Goal: Check status: Check status

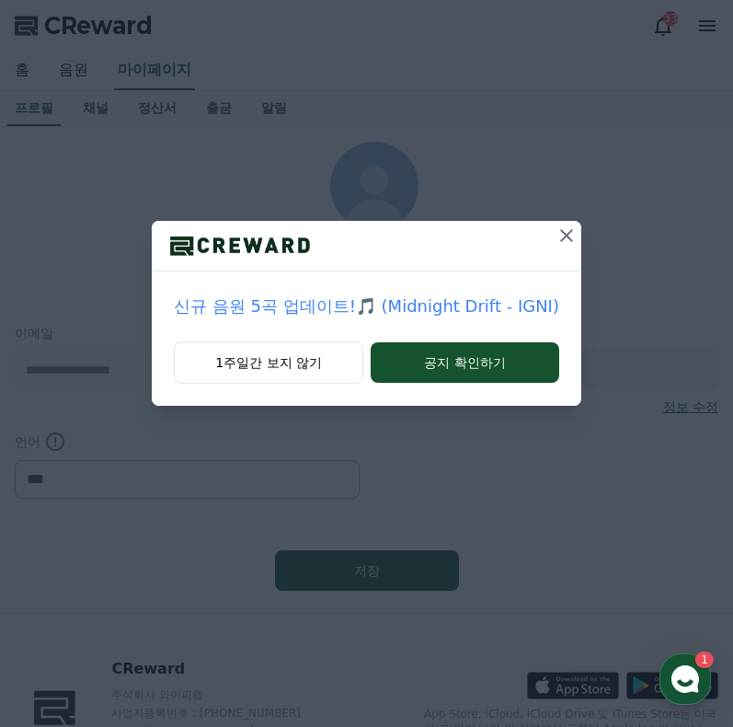
select select "**********"
click at [563, 235] on icon at bounding box center [566, 235] width 13 height 13
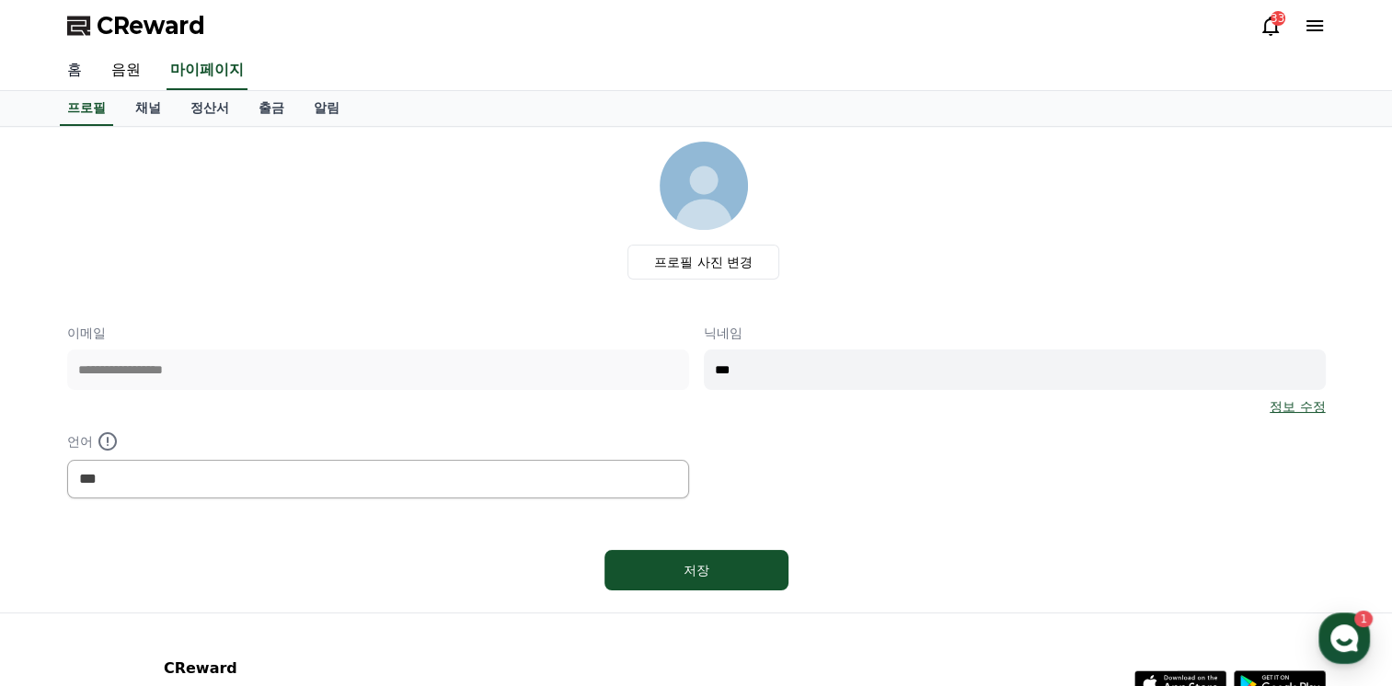
click at [75, 72] on link "홈" at bounding box center [74, 71] width 44 height 39
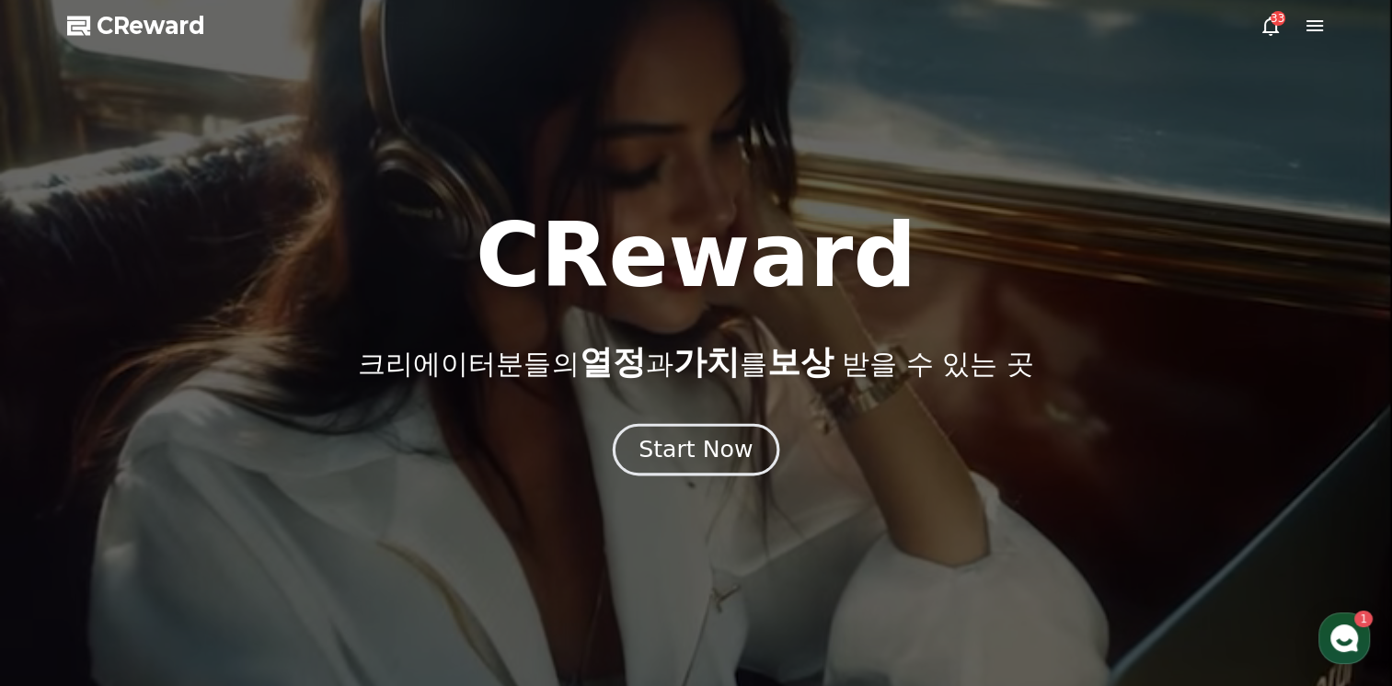
click at [714, 446] on div "Start Now" at bounding box center [696, 449] width 114 height 31
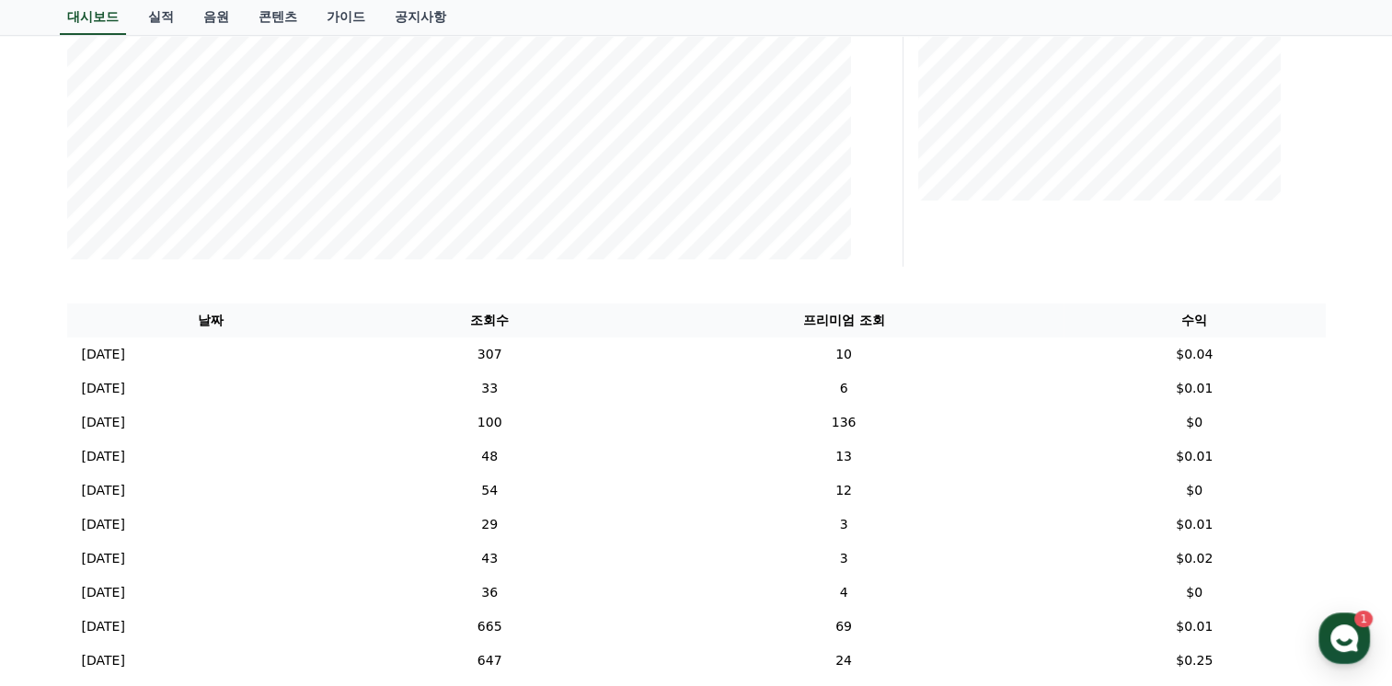
scroll to position [460, 0]
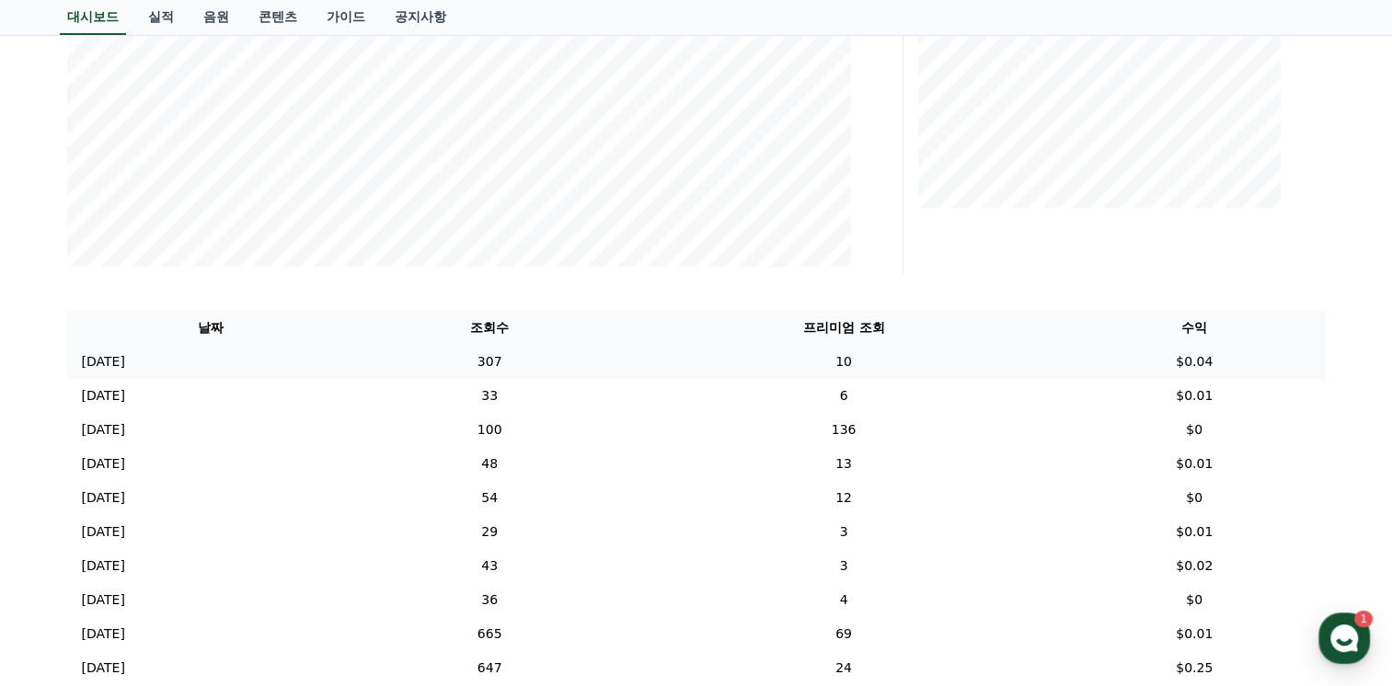
click at [112, 363] on p "[DATE]" at bounding box center [103, 361] width 43 height 19
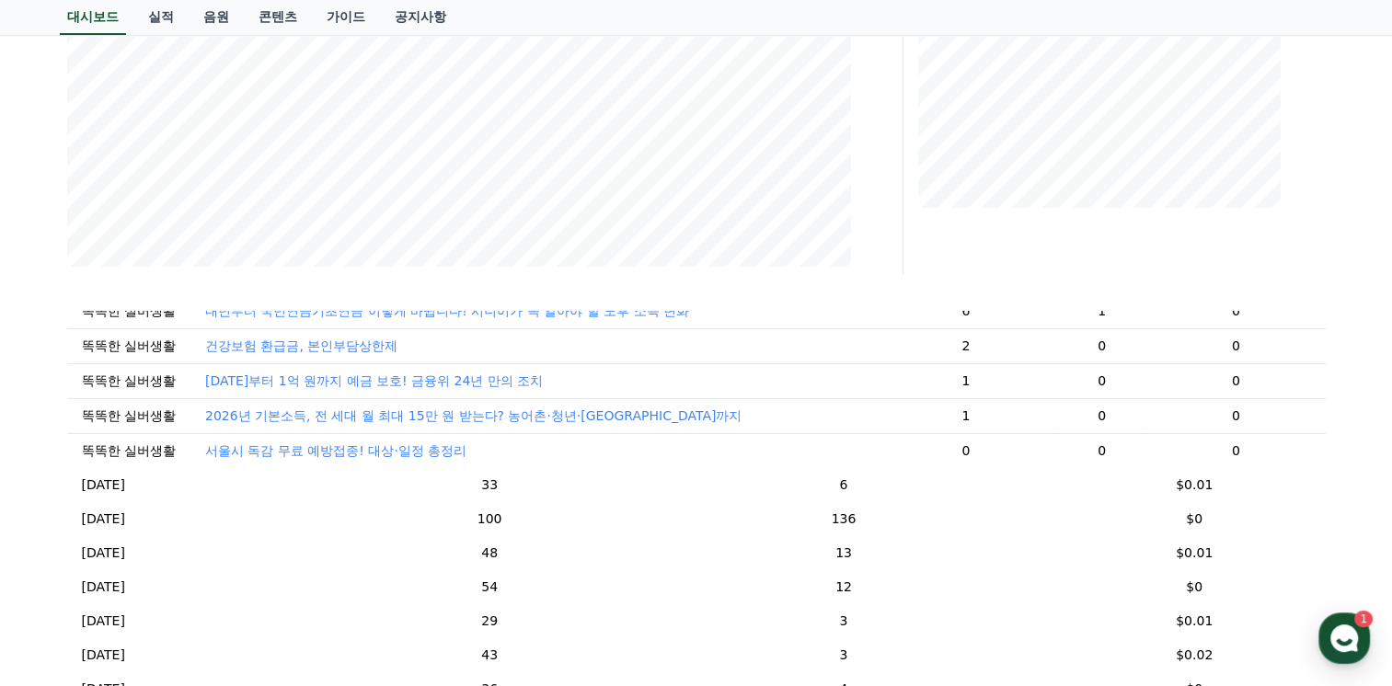
scroll to position [184, 0]
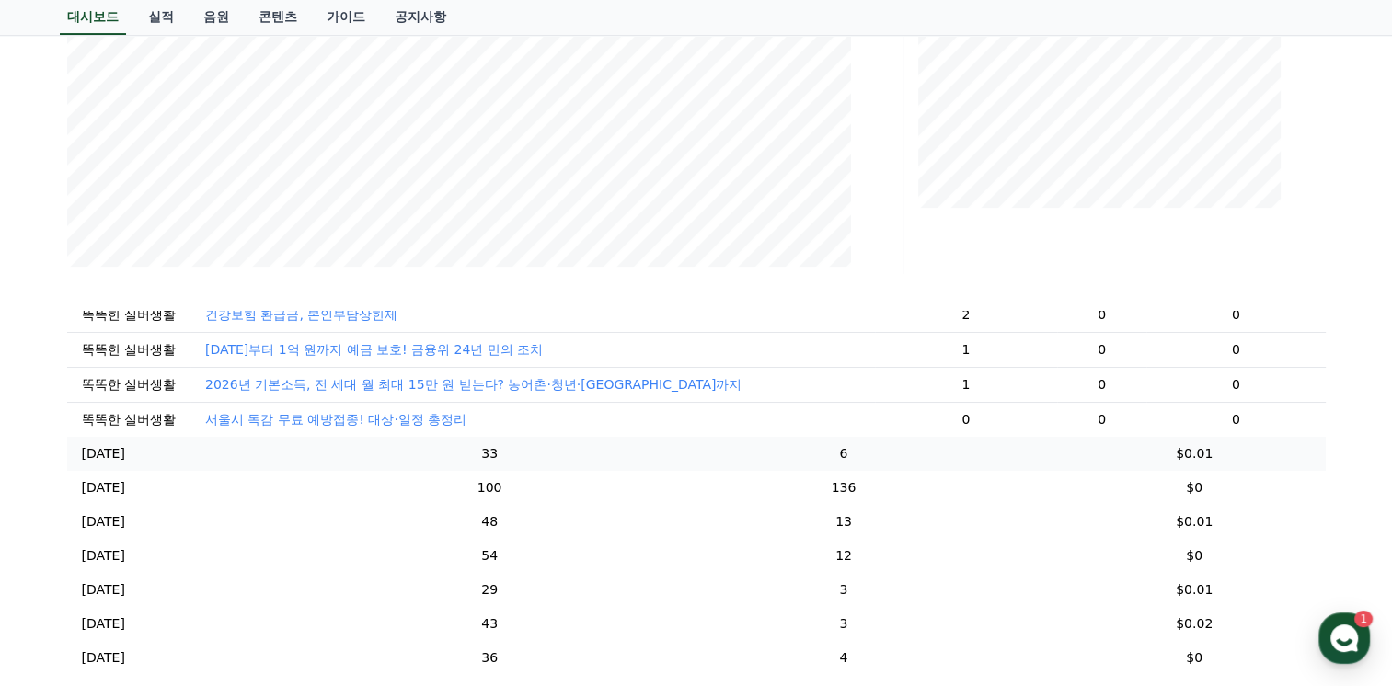
click at [108, 463] on p "[DATE]" at bounding box center [103, 453] width 43 height 19
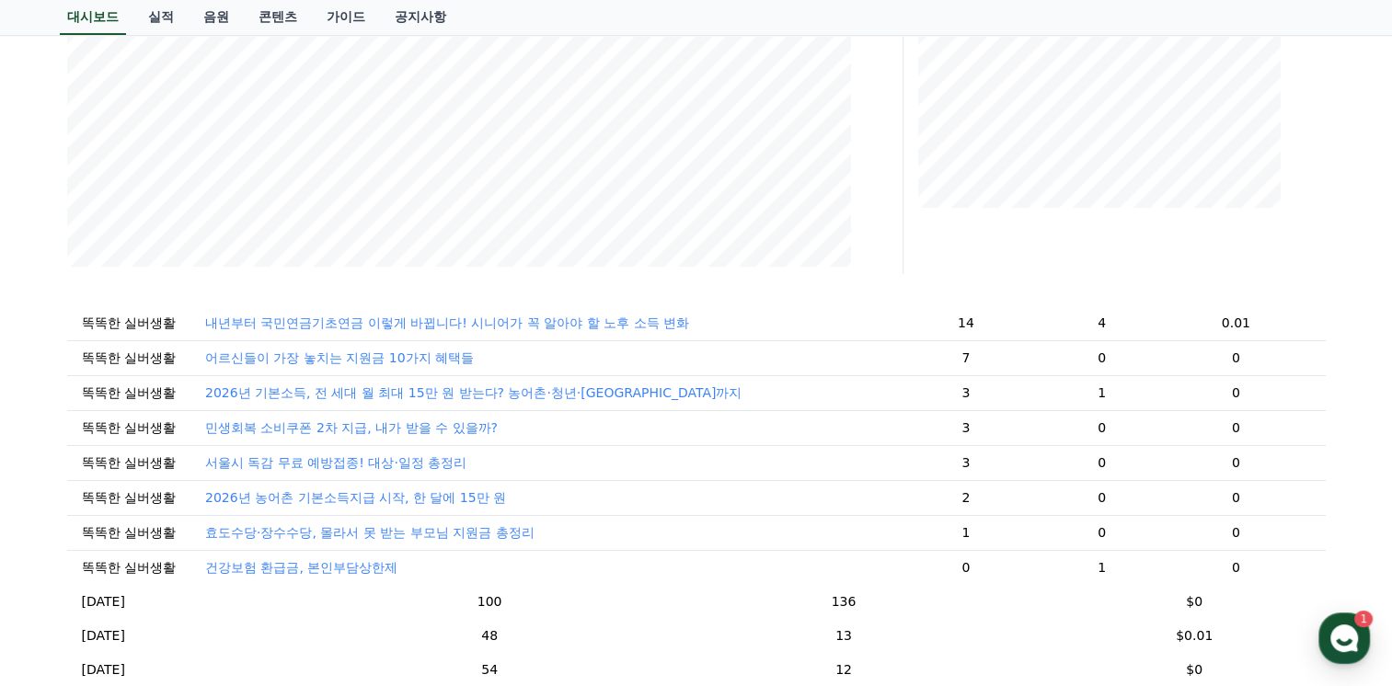
scroll to position [0, 0]
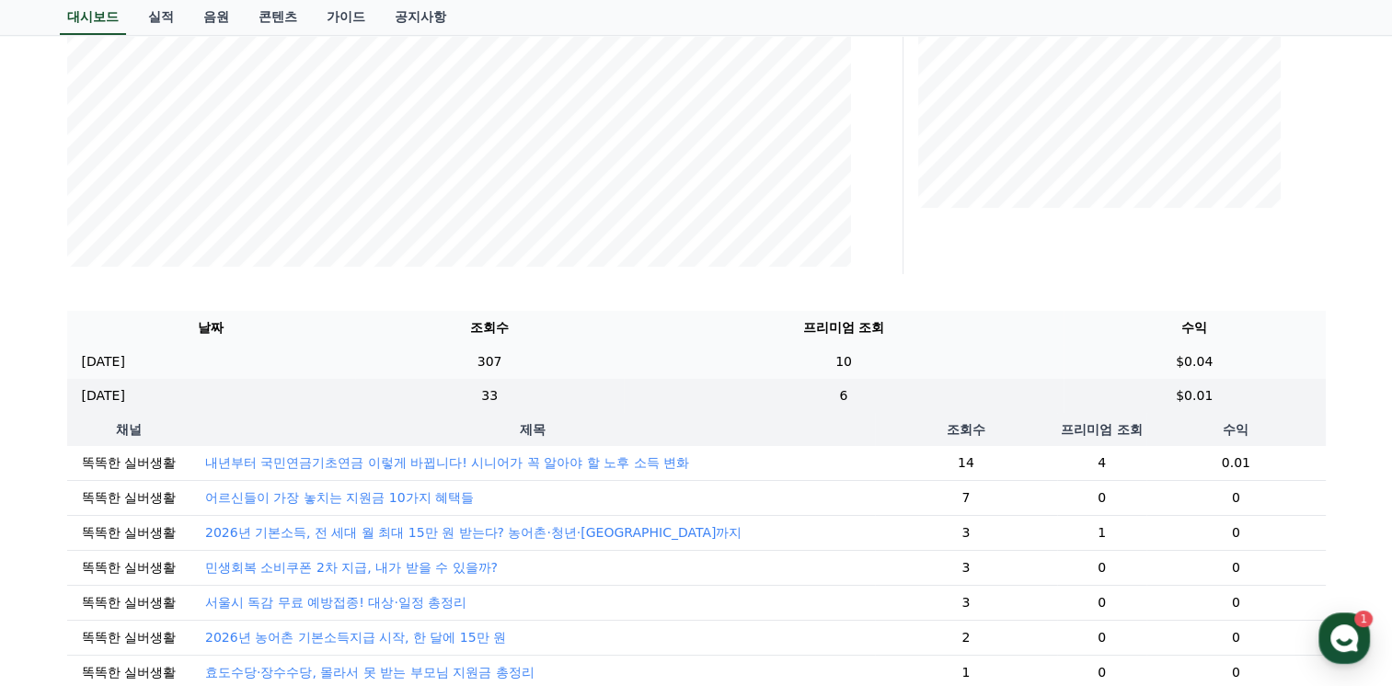
click at [107, 360] on p "[DATE]" at bounding box center [103, 361] width 43 height 19
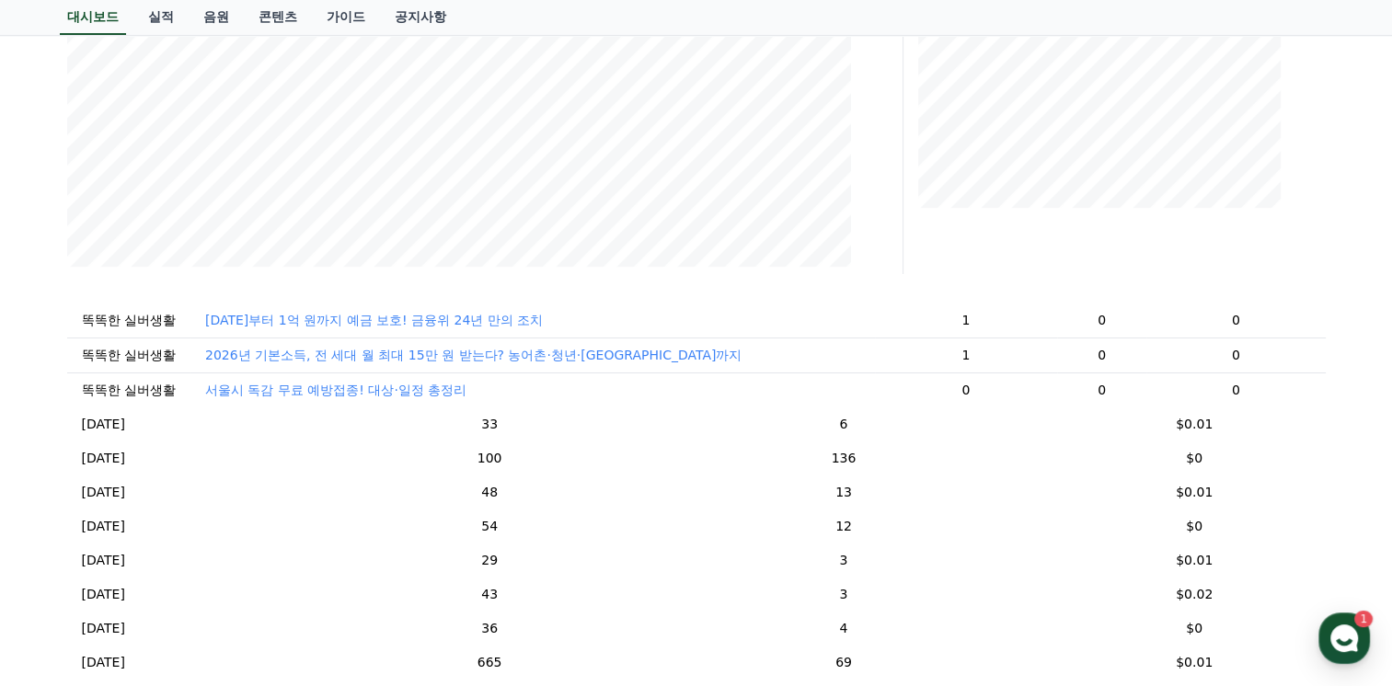
scroll to position [276, 0]
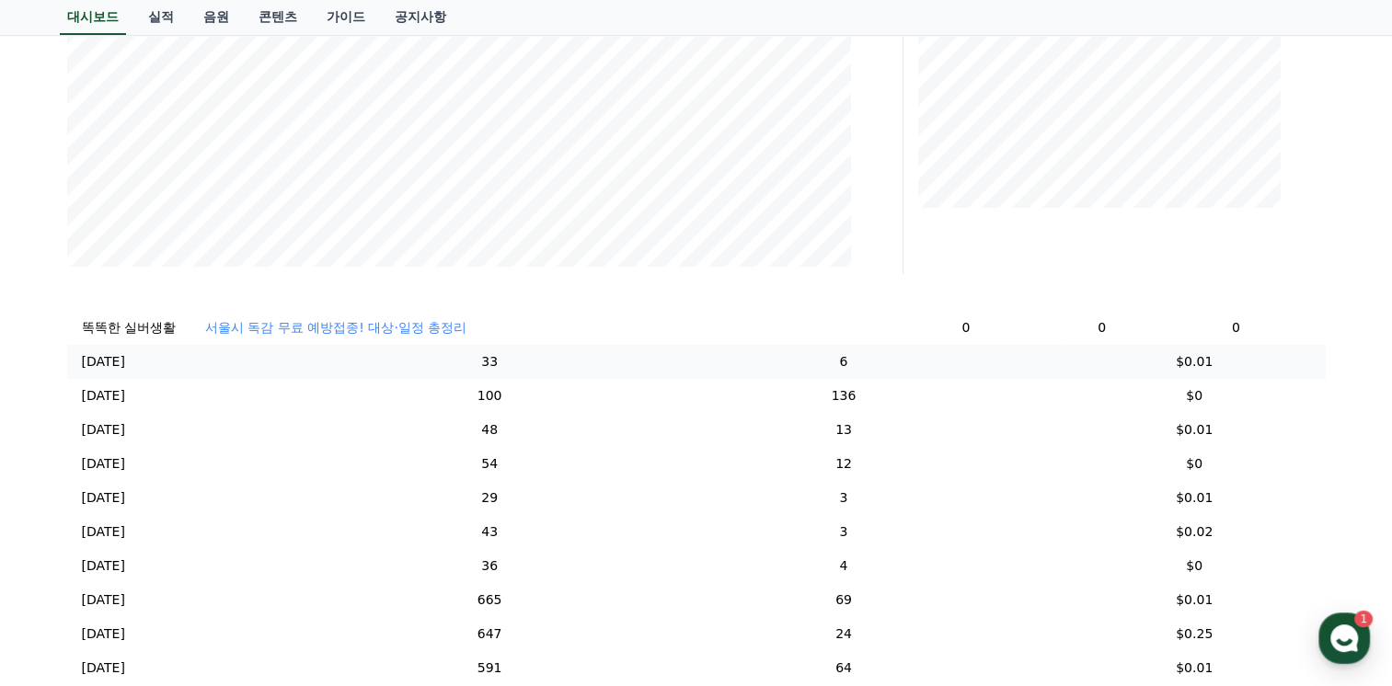
click at [114, 372] on p "[DATE]" at bounding box center [103, 361] width 43 height 19
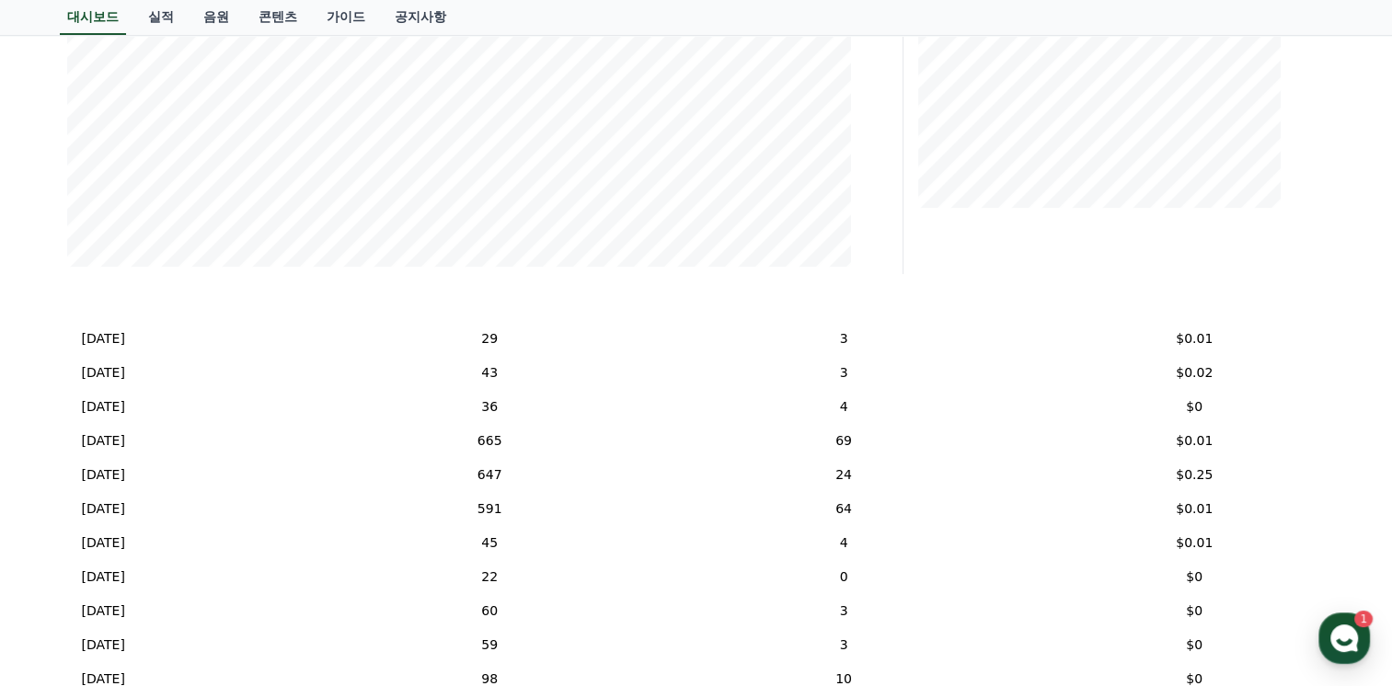
scroll to position [21, 0]
click at [120, 444] on p "[DATE]" at bounding box center [103, 442] width 43 height 19
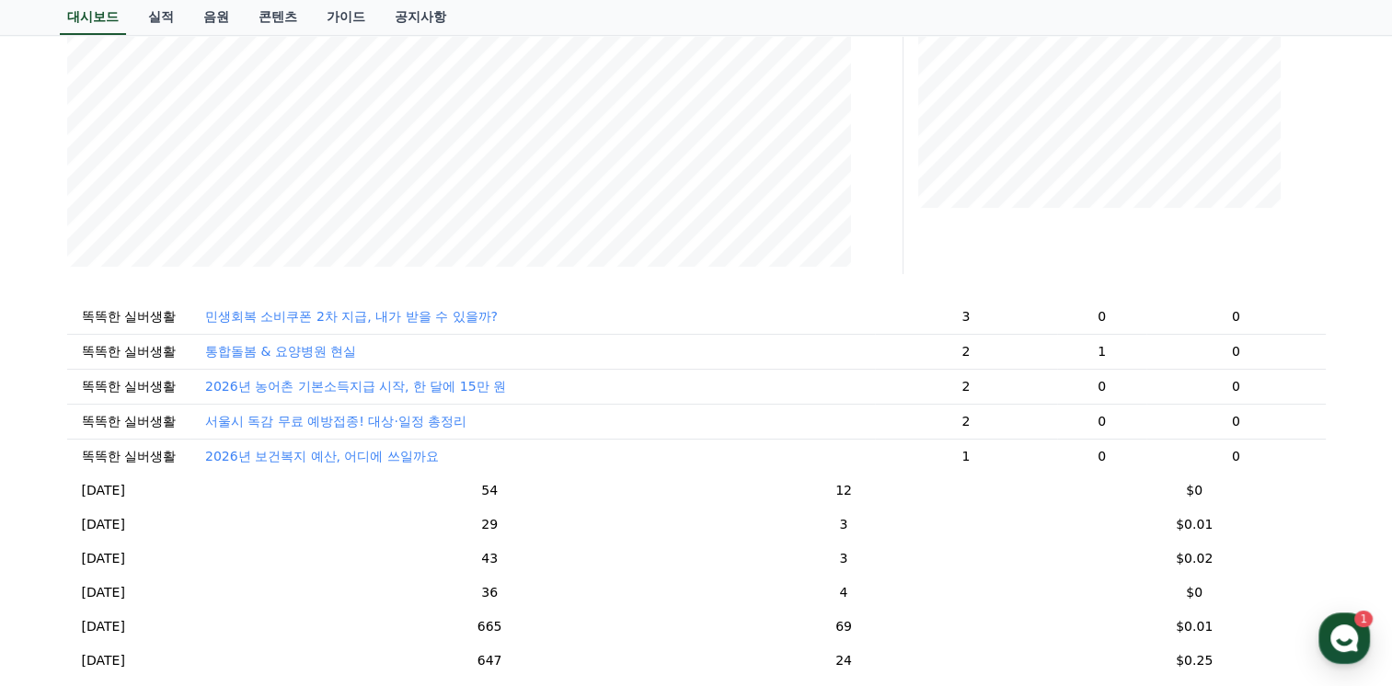
scroll to position [573, 0]
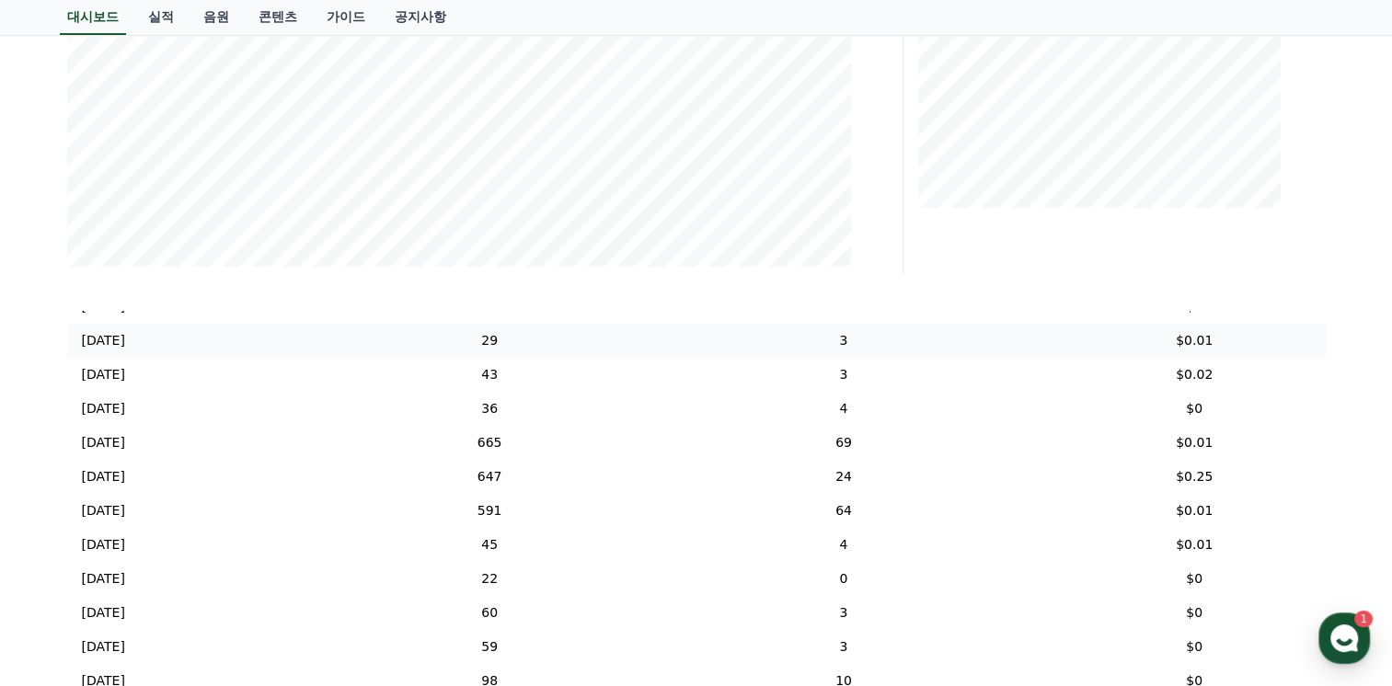
click at [108, 351] on p "[DATE]" at bounding box center [103, 340] width 43 height 19
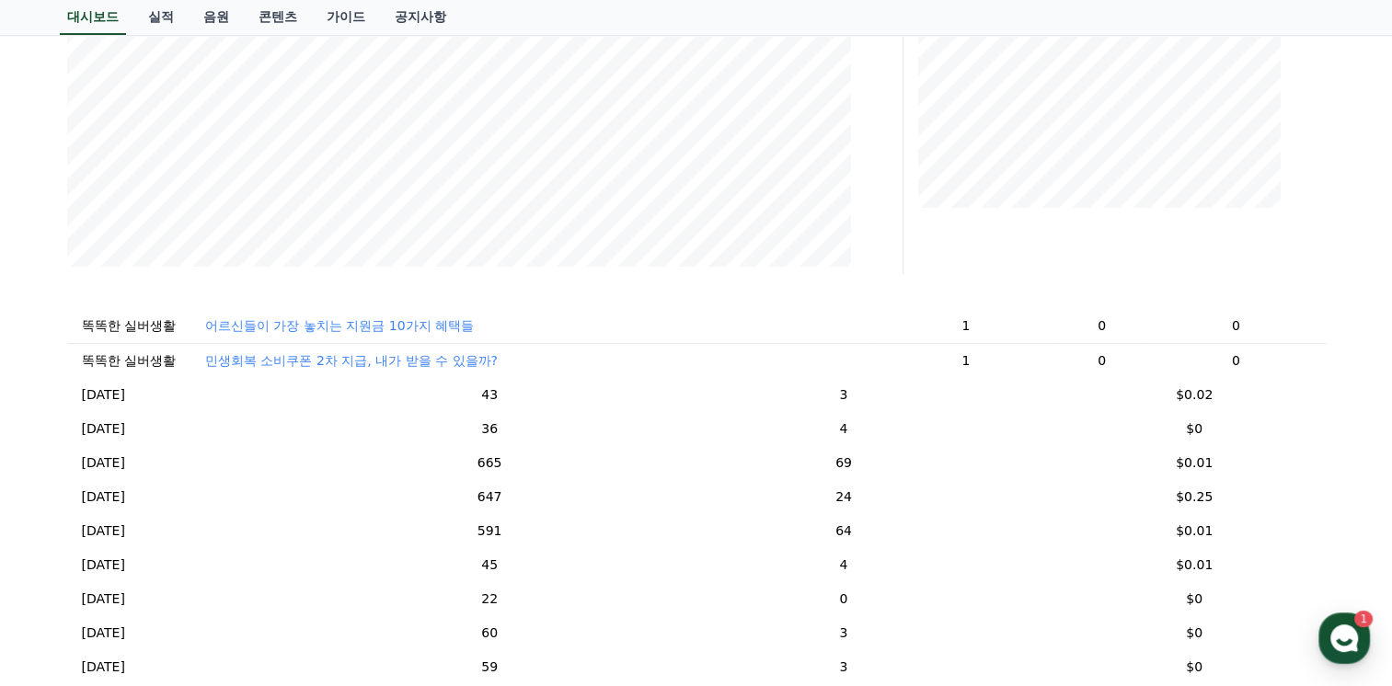
scroll to position [482, 0]
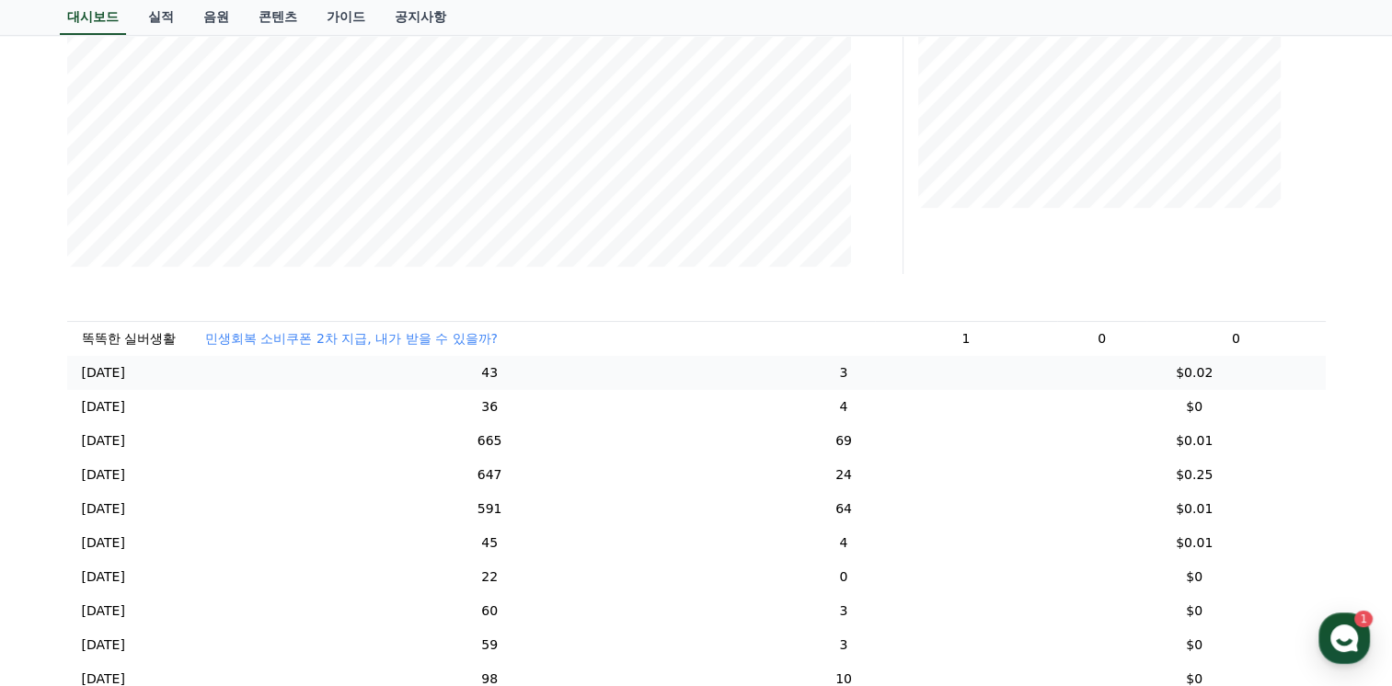
click at [108, 372] on p "[DATE]" at bounding box center [103, 372] width 43 height 19
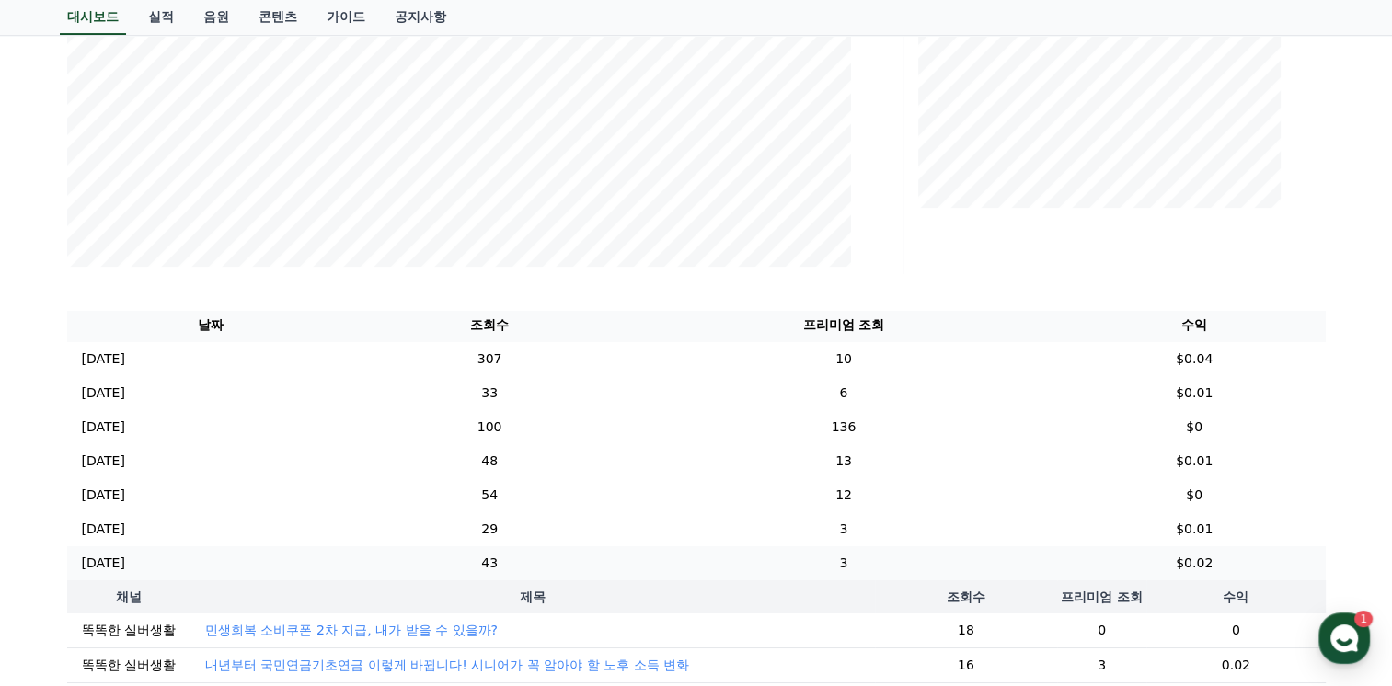
scroll to position [0, 0]
click at [100, 358] on p "[DATE]" at bounding box center [103, 361] width 43 height 19
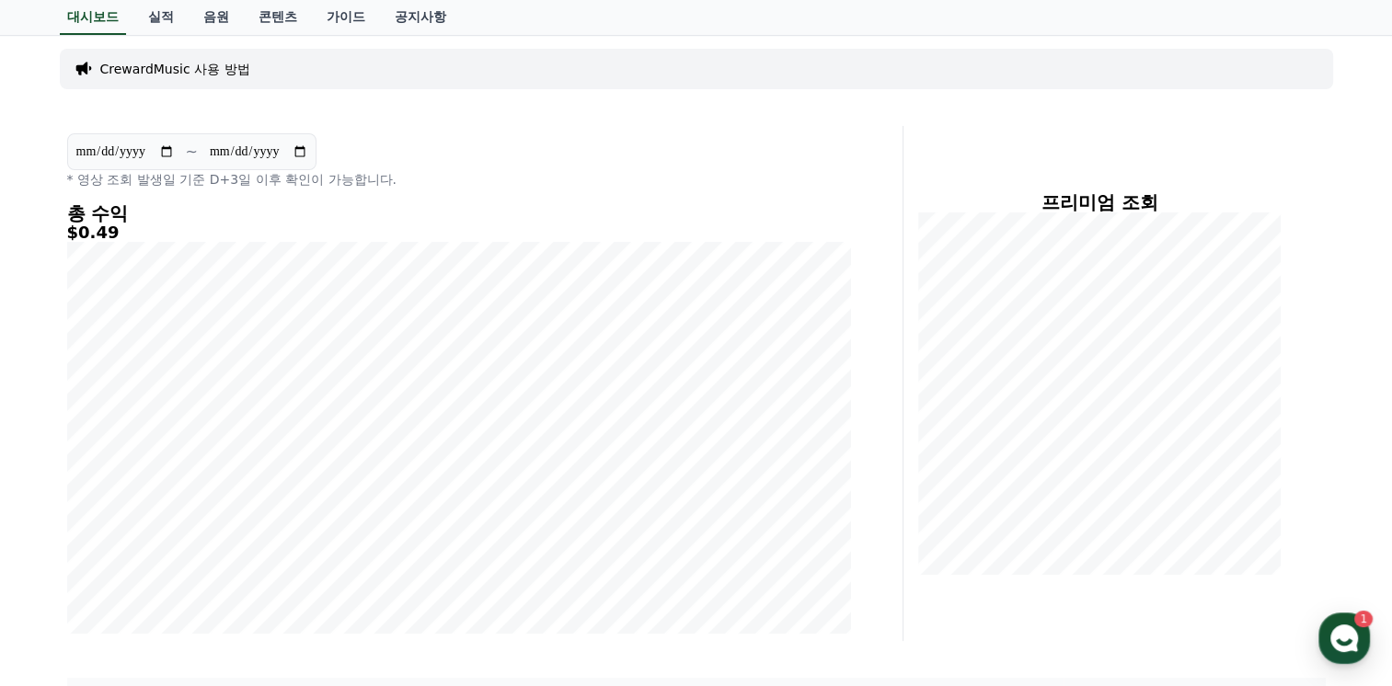
scroll to position [92, 0]
